Goal: Information Seeking & Learning: Learn about a topic

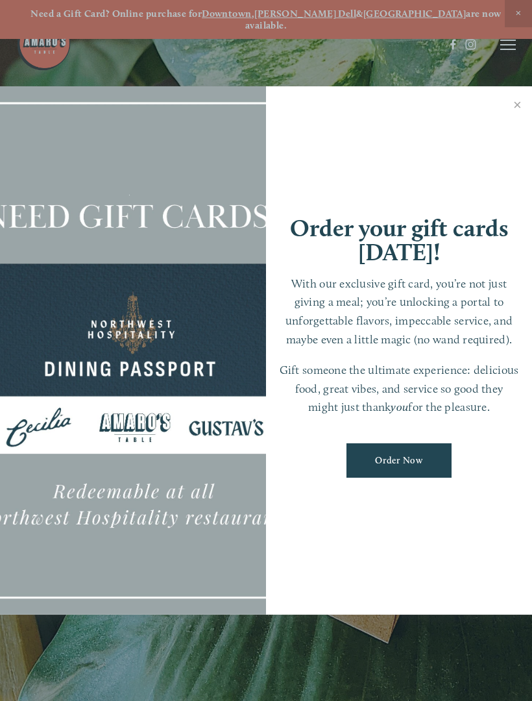
click at [511, 43] on div at bounding box center [266, 350] width 532 height 701
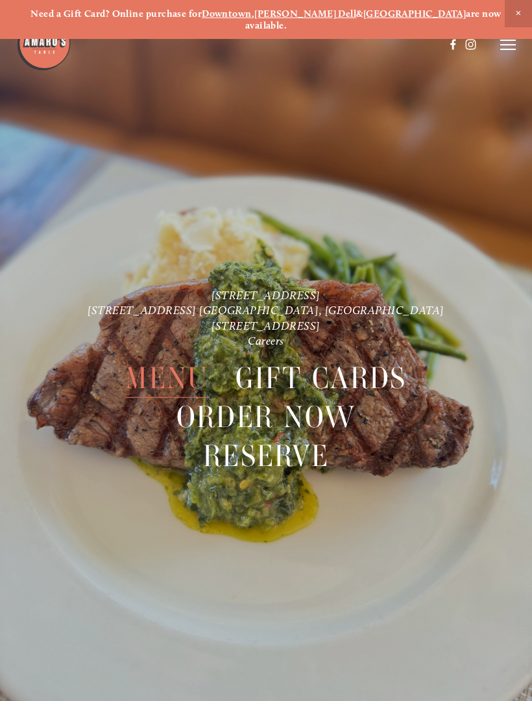
click at [168, 367] on span "Menu" at bounding box center [166, 378] width 83 height 39
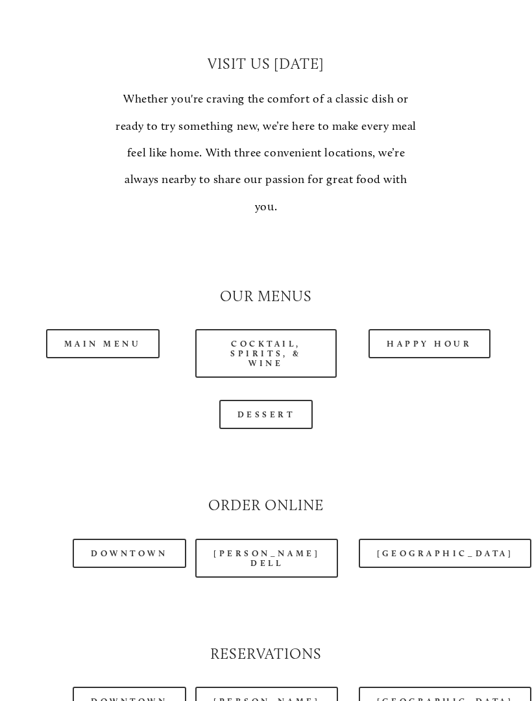
scroll to position [976, 0]
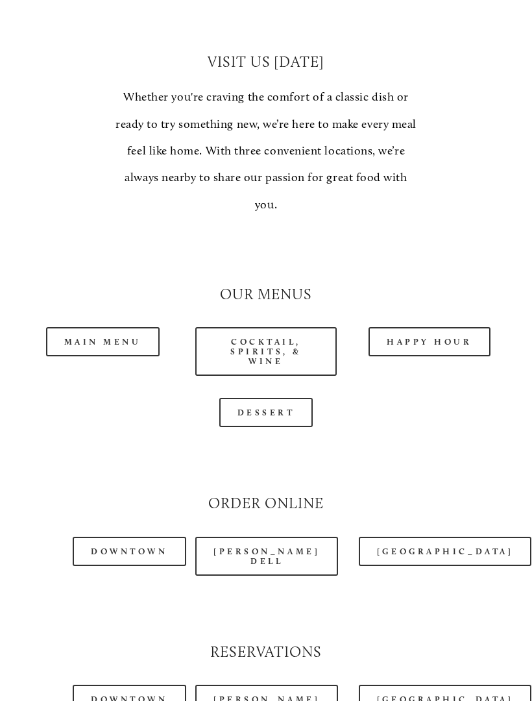
click at [112, 328] on link "Main Menu" at bounding box center [103, 342] width 114 height 29
click at [418, 538] on link "[GEOGRAPHIC_DATA]" at bounding box center [445, 550] width 173 height 29
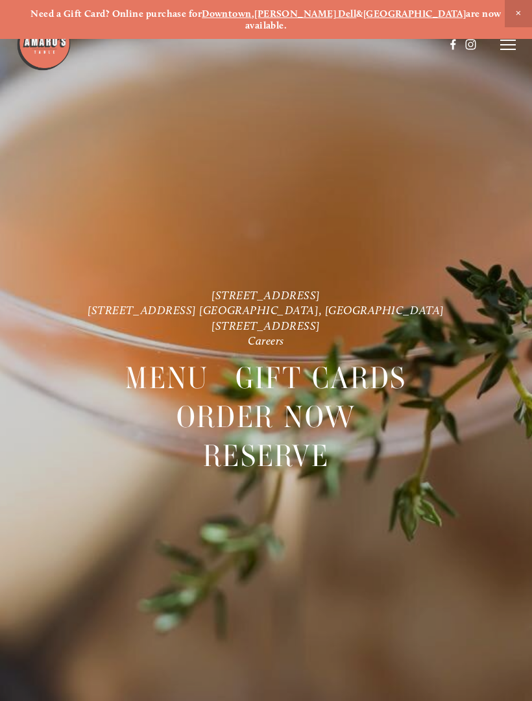
click at [501, 39] on icon at bounding box center [508, 45] width 16 height 12
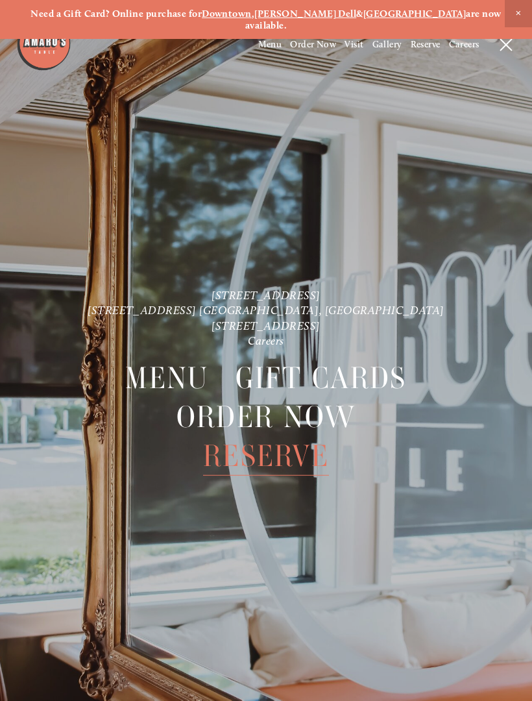
click at [368, 12] on strong "[GEOGRAPHIC_DATA]" at bounding box center [414, 14] width 103 height 12
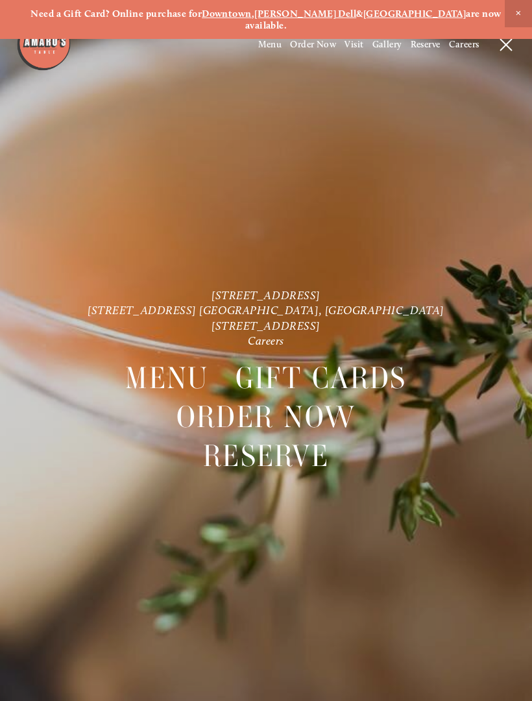
click at [167, 370] on span "Menu" at bounding box center [166, 378] width 83 height 39
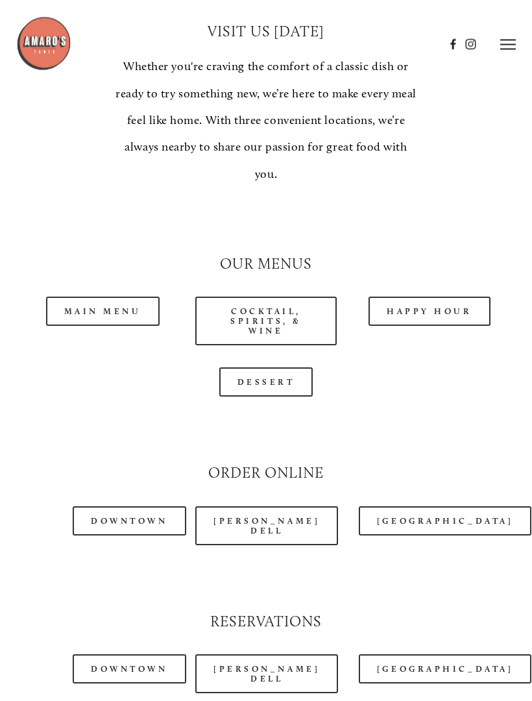
scroll to position [1007, 0]
click at [85, 296] on link "Main Menu" at bounding box center [103, 310] width 114 height 29
